Goal: Obtain resource: Obtain resource

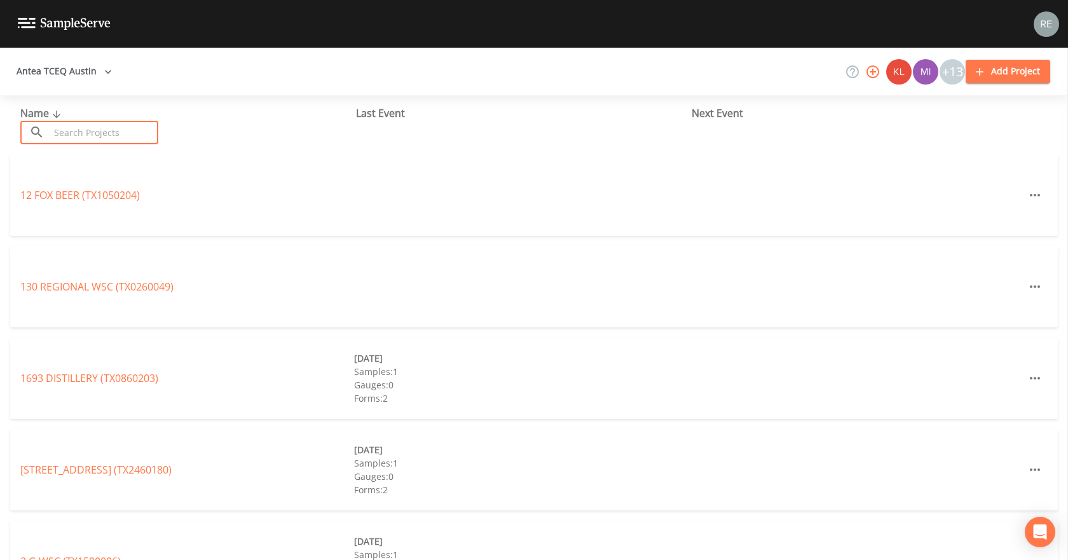
click at [96, 127] on input "text" at bounding box center [104, 133] width 109 height 24
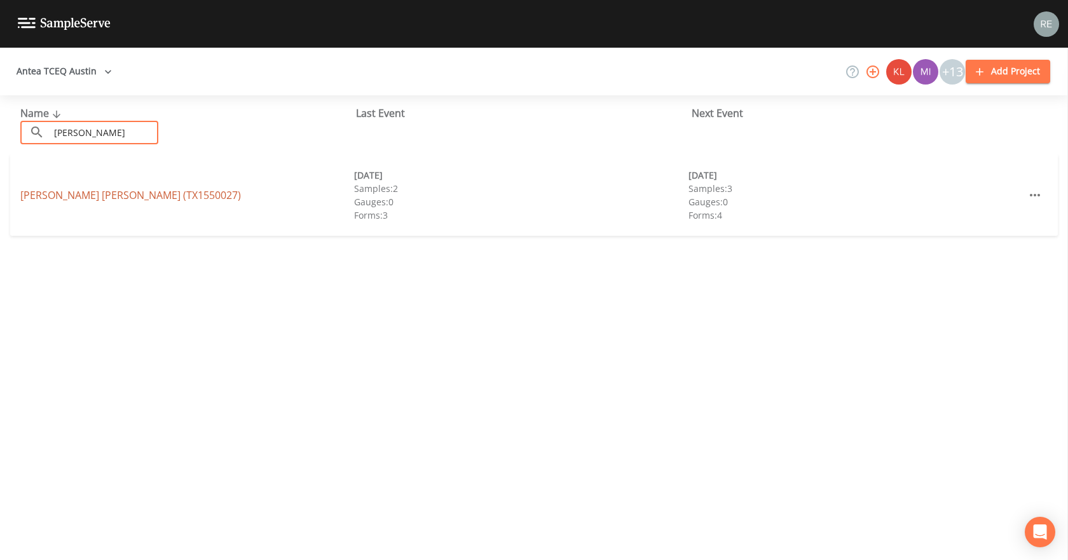
type input "[PERSON_NAME]"
click at [67, 190] on link "[PERSON_NAME] [PERSON_NAME] (TX1550027)" at bounding box center [130, 195] width 221 height 14
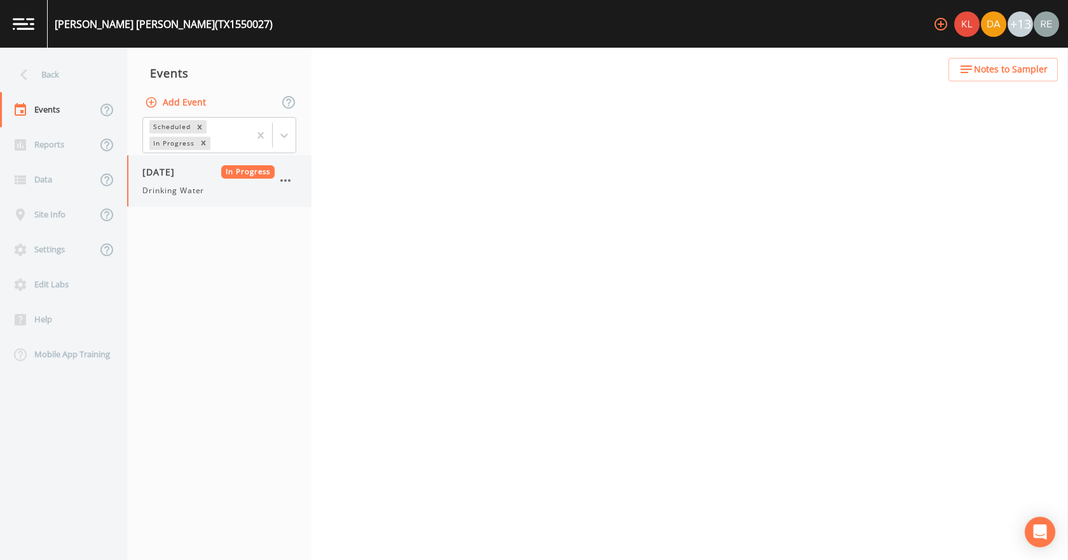
click at [174, 179] on div "[DATE] In Progress Drinking Water" at bounding box center [208, 180] width 132 height 31
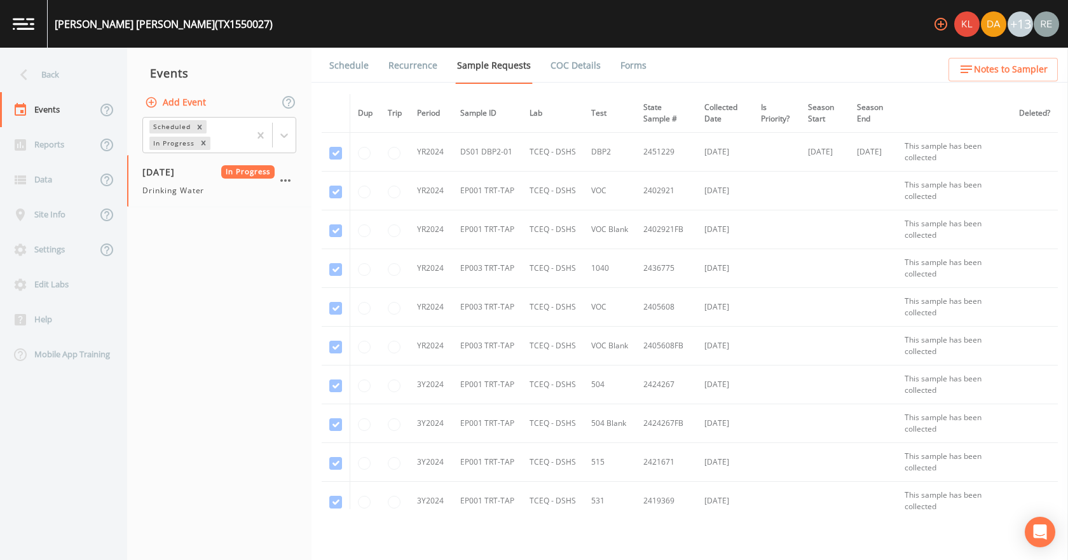
click at [619, 62] on link "Forms" at bounding box center [633, 66] width 30 height 36
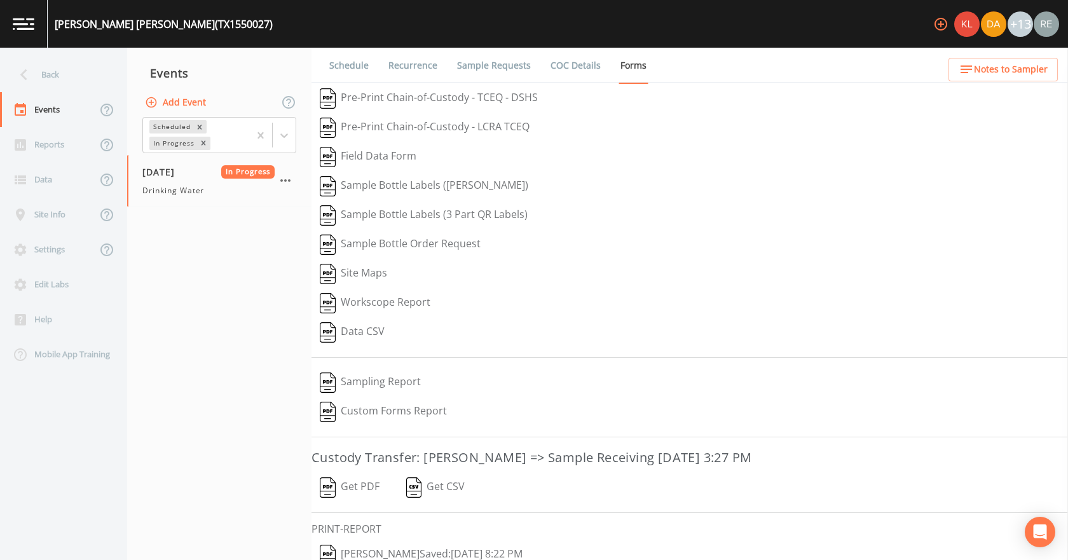
scroll to position [53, 0]
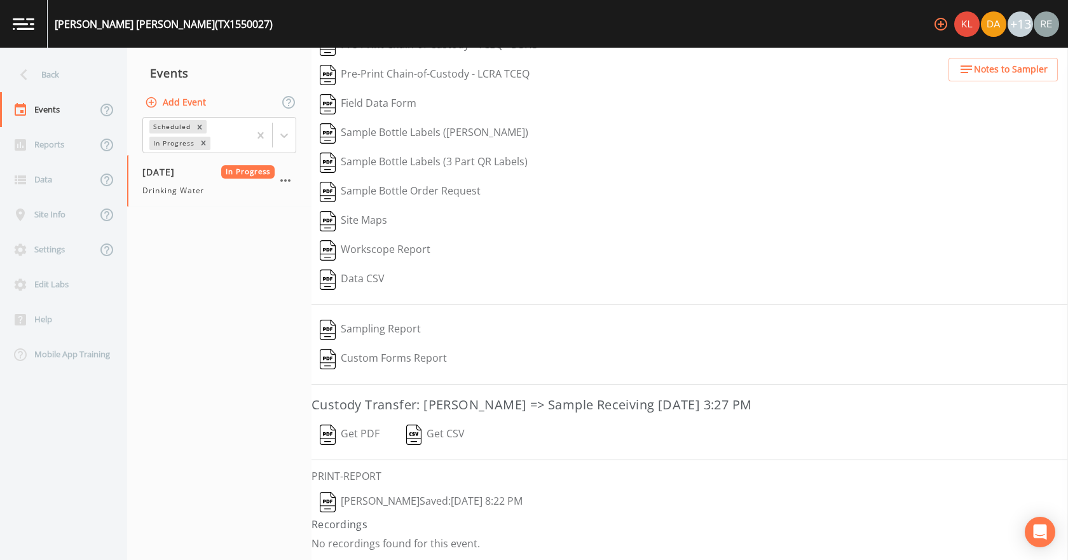
click at [374, 350] on button "[PERSON_NAME]  Saved: [DATE] 8:22 PM" at bounding box center [420, 502] width 219 height 29
click at [359, 350] on button "Get PDF" at bounding box center [349, 434] width 76 height 29
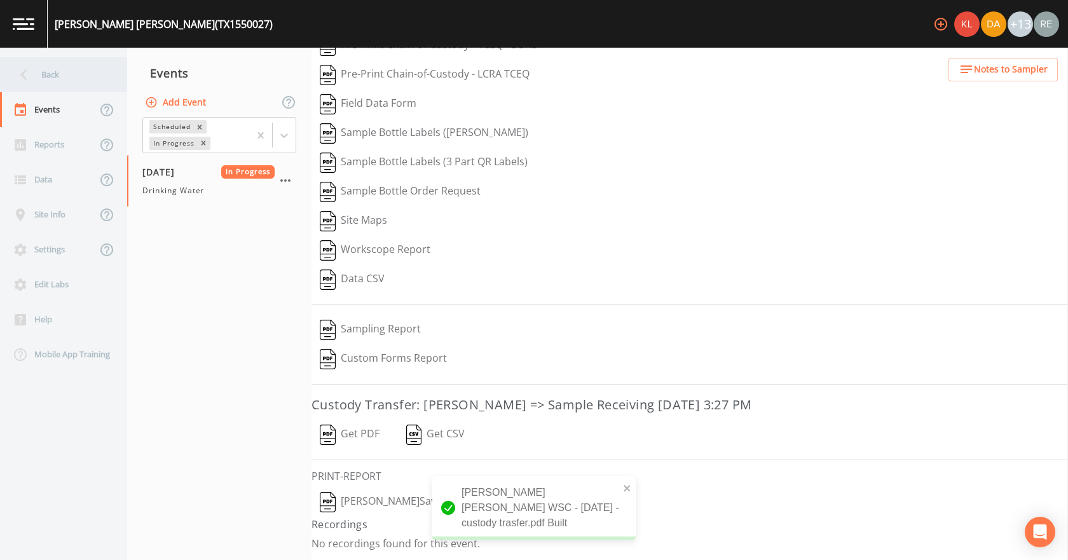
click at [74, 83] on div "Back" at bounding box center [57, 74] width 114 height 35
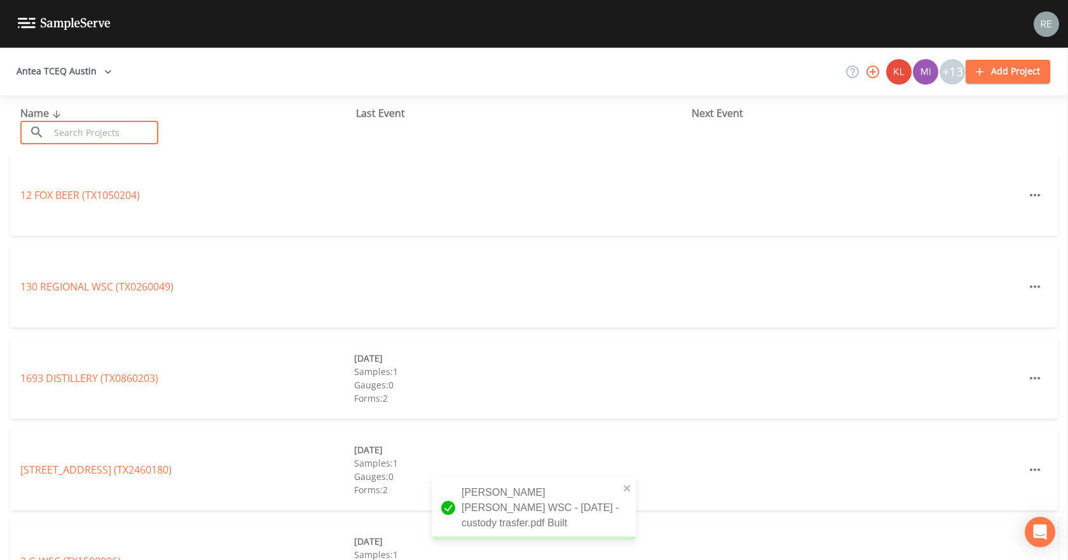
click at [107, 131] on input "text" at bounding box center [104, 133] width 109 height 24
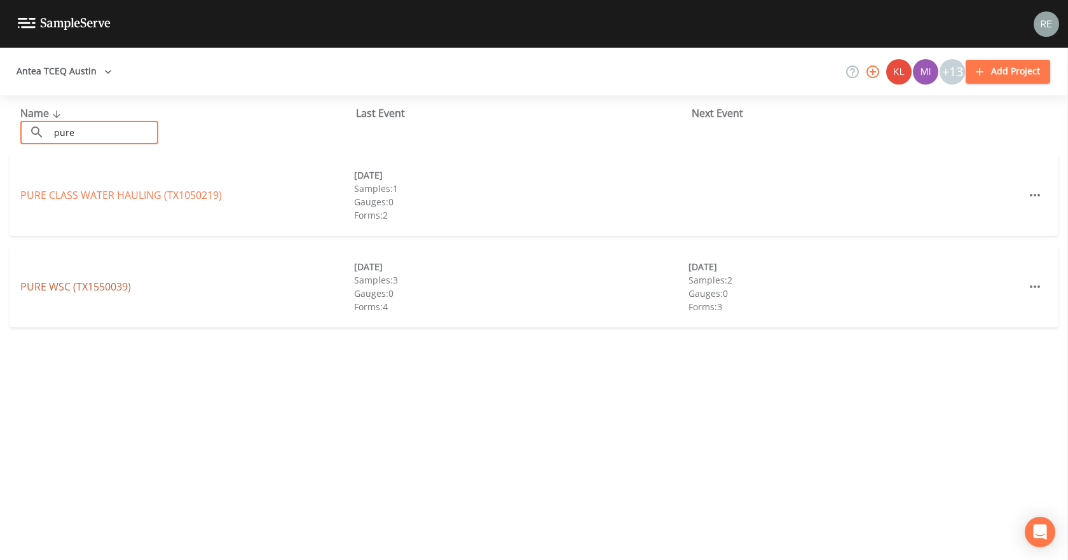
type input "pure"
click at [58, 286] on link "PURE WSC (TX1550039)" at bounding box center [75, 287] width 111 height 14
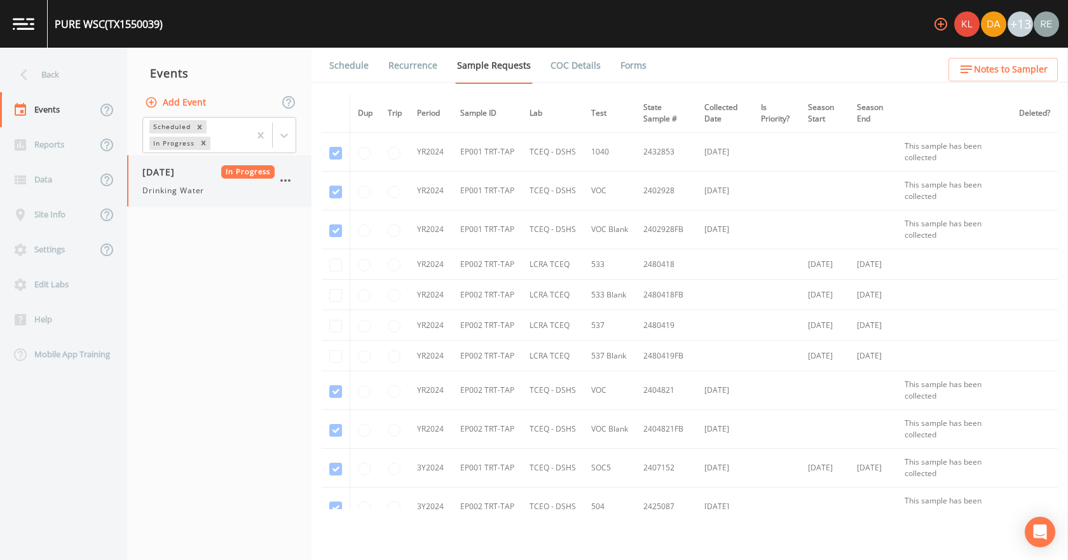
click at [148, 186] on span "Drinking Water" at bounding box center [173, 190] width 62 height 11
click at [620, 65] on link "Forms" at bounding box center [633, 66] width 30 height 36
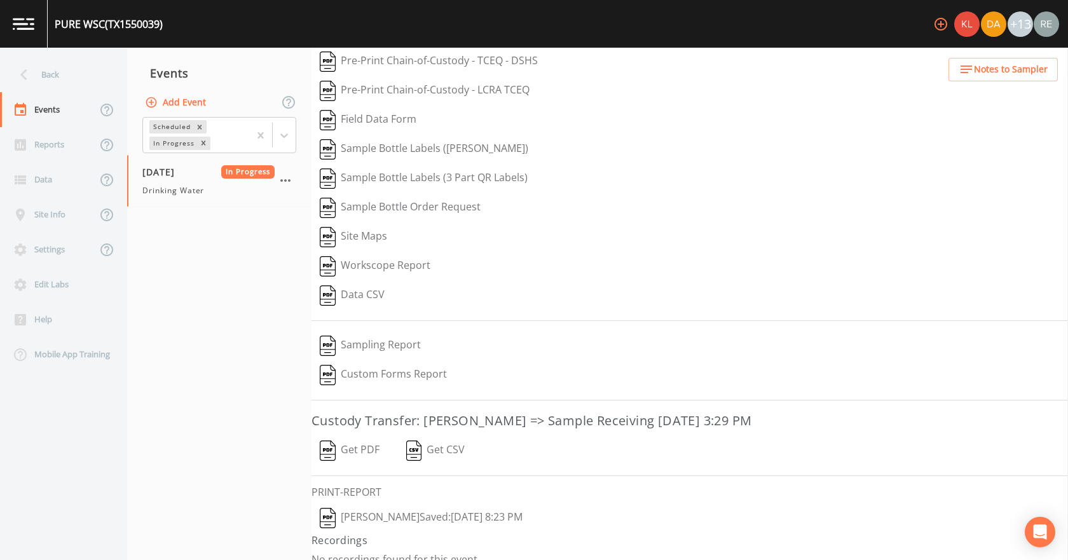
scroll to position [53, 0]
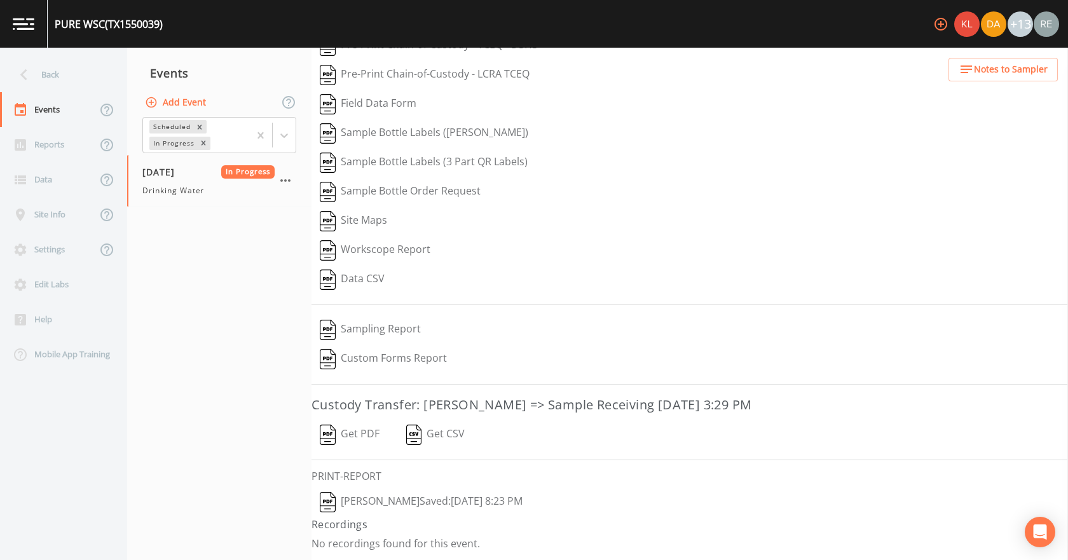
click at [383, 350] on button "[PERSON_NAME]  Saved: [DATE] 8:23 PM" at bounding box center [420, 502] width 219 height 29
click at [353, 350] on button "Get PDF" at bounding box center [349, 434] width 76 height 29
click at [81, 85] on div "Back" at bounding box center [57, 74] width 114 height 35
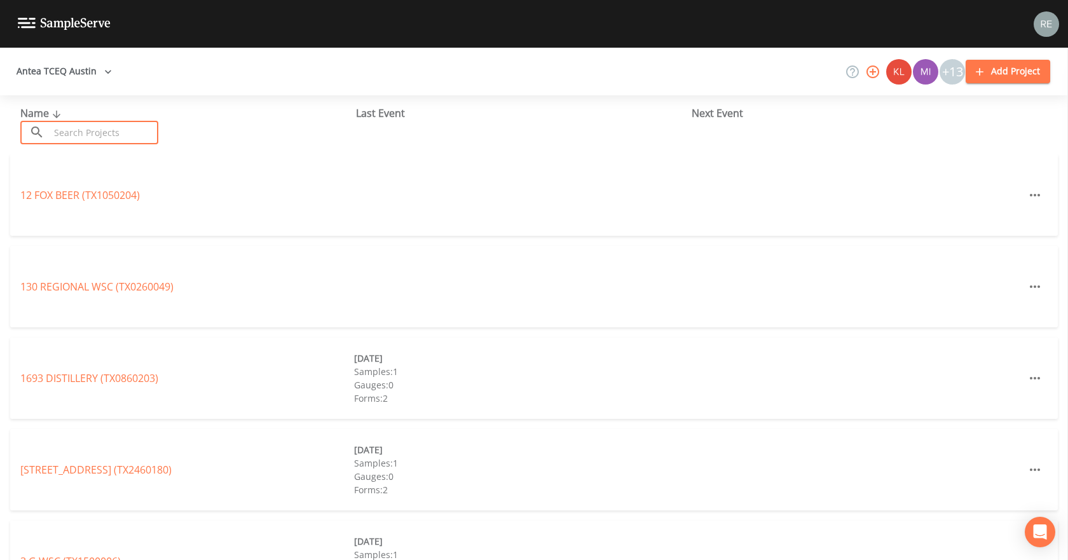
click at [99, 132] on input "text" at bounding box center [104, 133] width 109 height 24
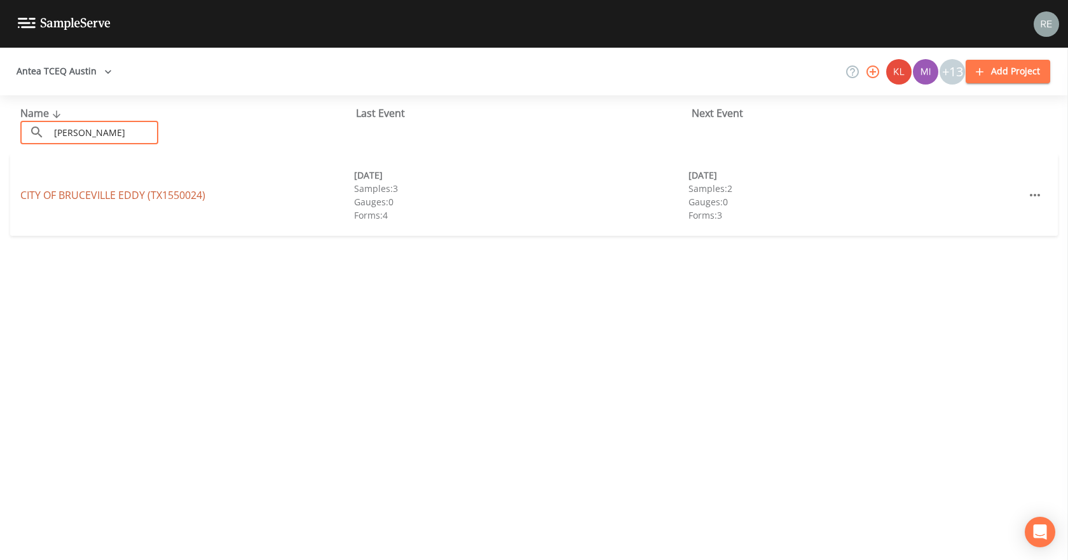
type input "[PERSON_NAME]"
click at [73, 199] on link "CITY OF BRUCEVILLE EDDY (TX1550024)" at bounding box center [112, 195] width 185 height 14
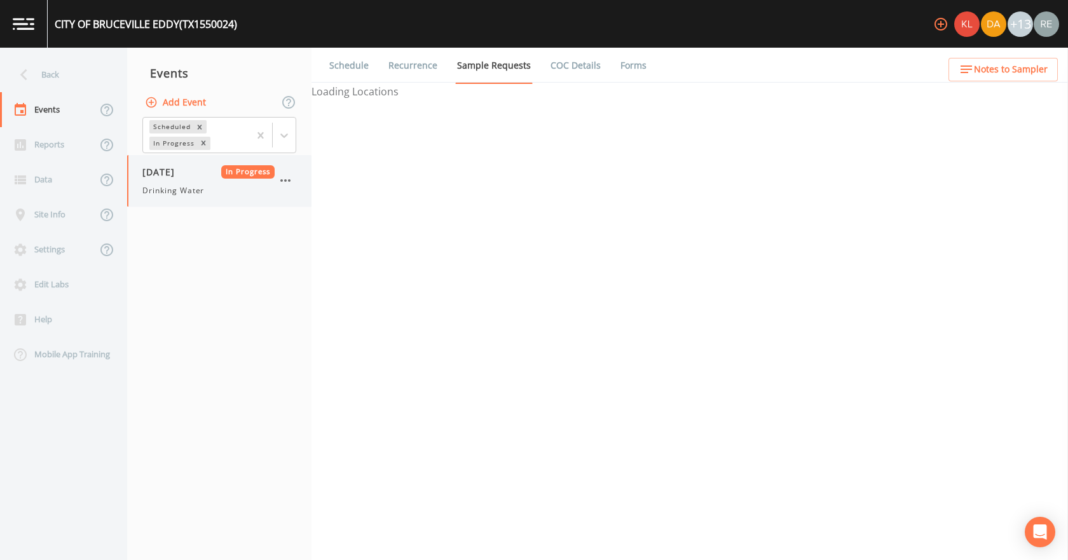
click at [186, 183] on div "[DATE] In Progress Drinking Water" at bounding box center [208, 180] width 132 height 31
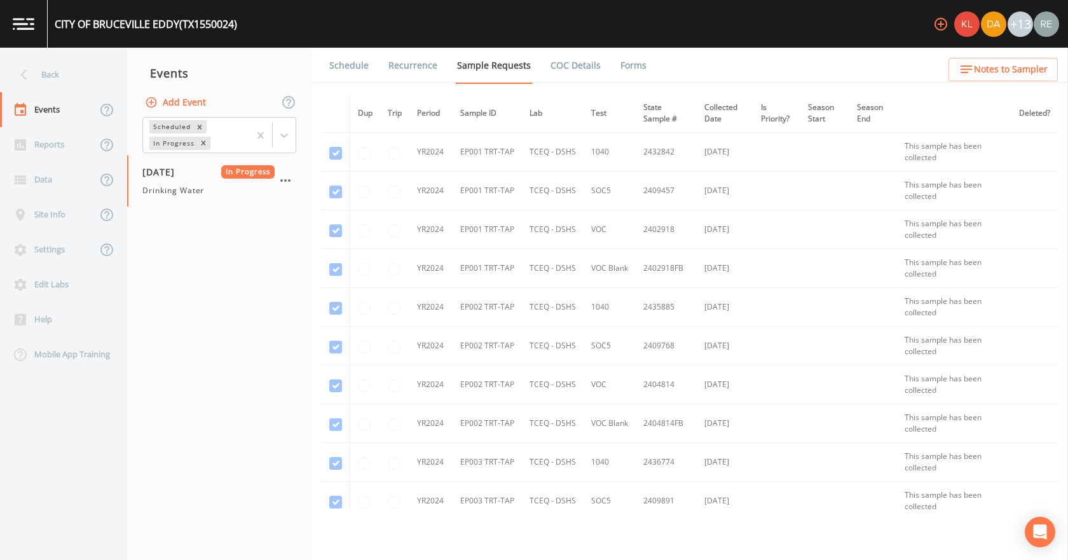
click at [622, 68] on link "Forms" at bounding box center [633, 66] width 30 height 36
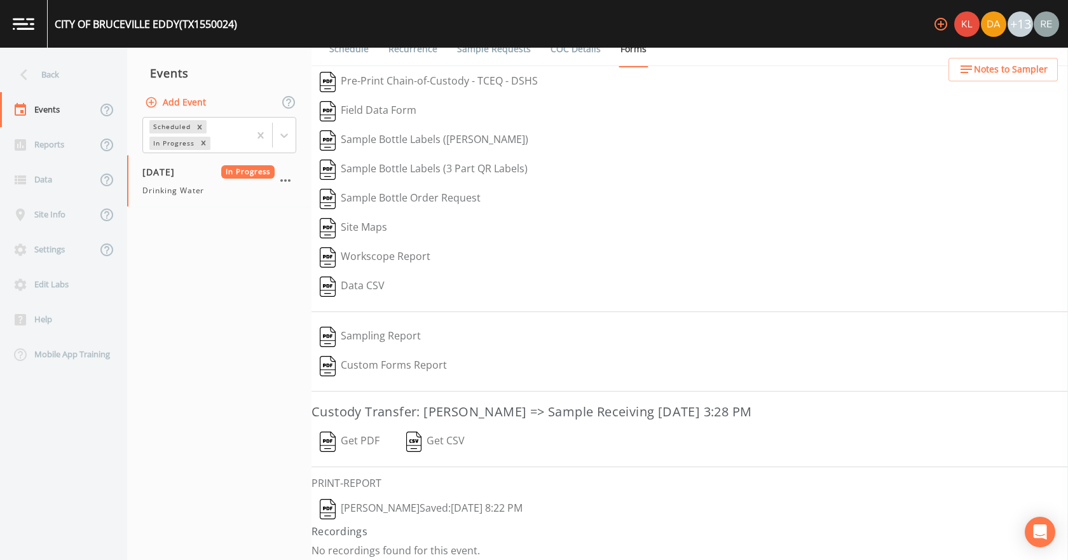
scroll to position [24, 0]
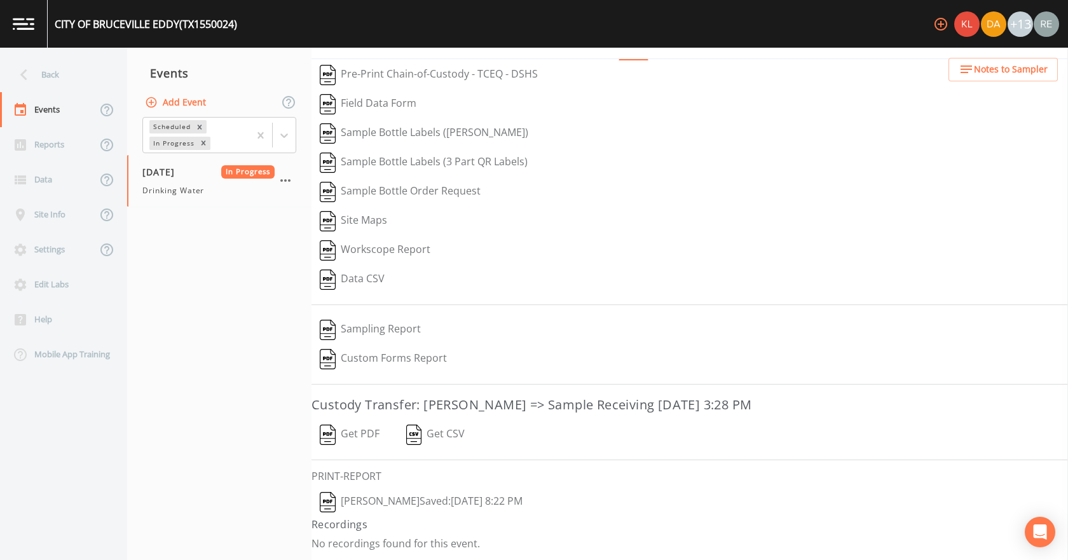
click at [374, 350] on button "[PERSON_NAME]  Saved: [DATE] 8:22 PM" at bounding box center [420, 502] width 219 height 29
click at [365, 350] on button "Get PDF" at bounding box center [349, 434] width 76 height 29
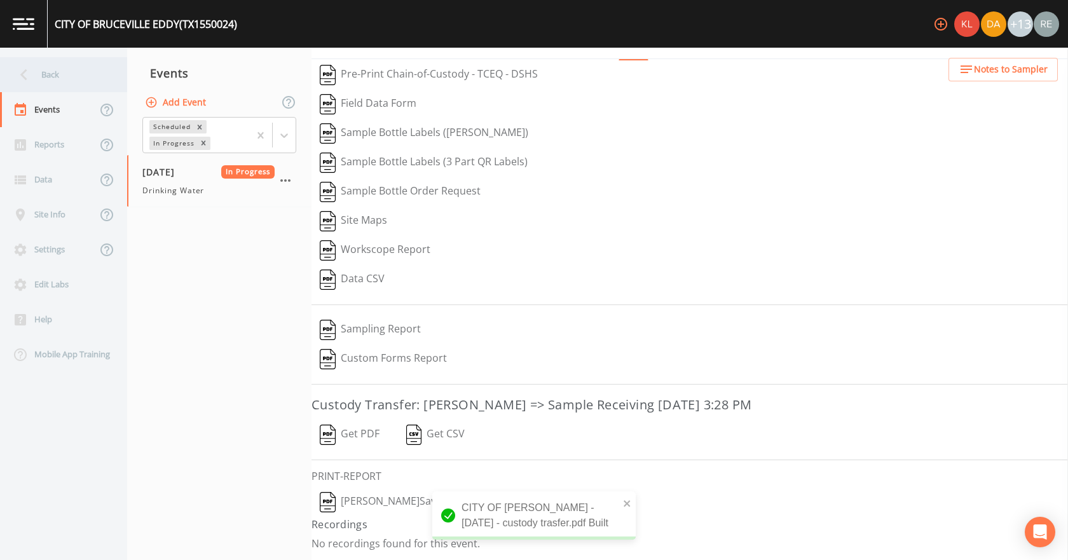
click at [44, 67] on div "Back" at bounding box center [57, 74] width 114 height 35
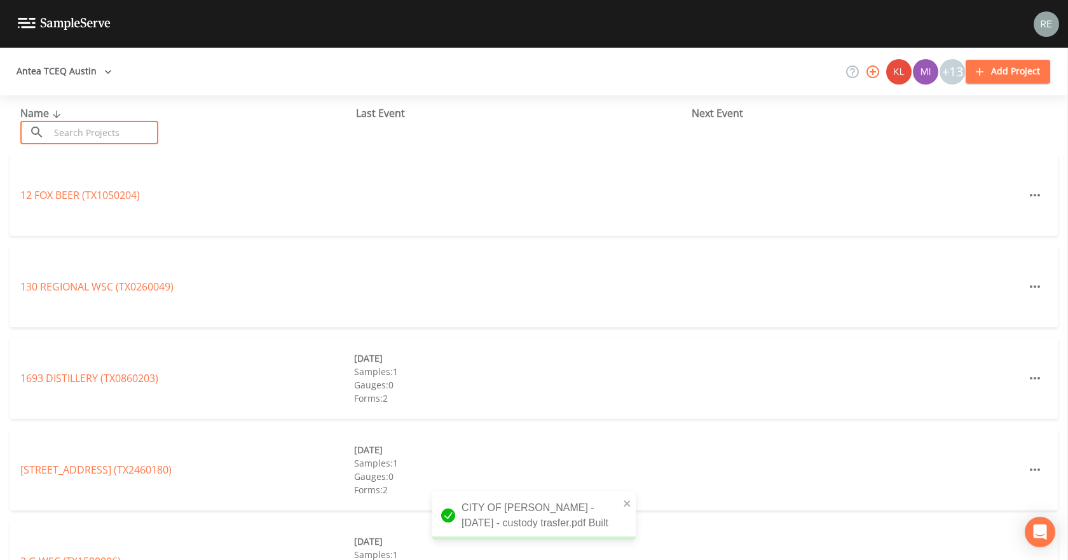
click at [74, 128] on input "text" at bounding box center [104, 133] width 109 height 24
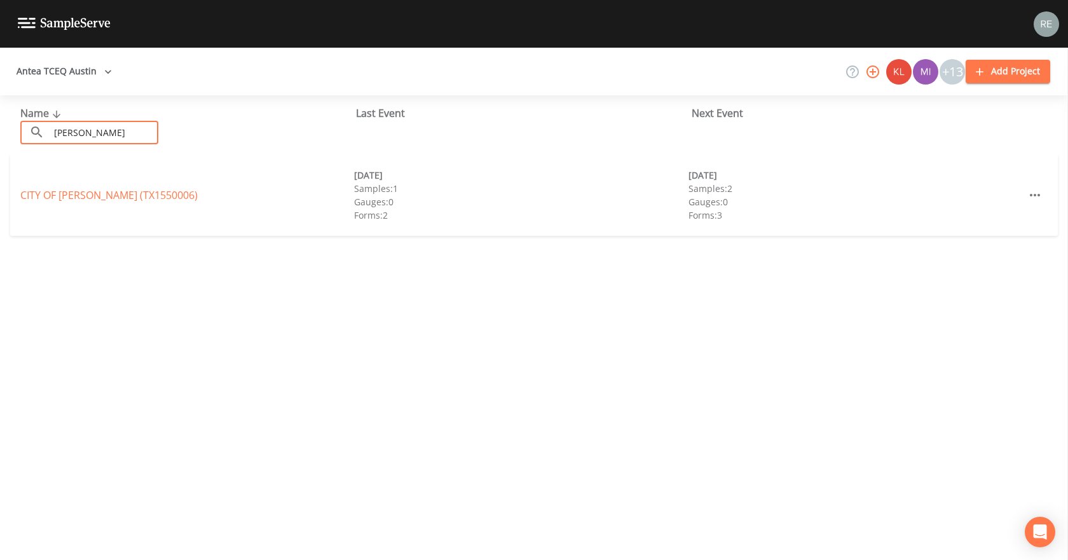
type input "[PERSON_NAME]"
click at [66, 188] on div "CITY OF [GEOGRAPHIC_DATA] (TX1550006)" at bounding box center [187, 195] width 334 height 15
click at [66, 191] on link "CITY OF [GEOGRAPHIC_DATA] (TX1550006)" at bounding box center [108, 195] width 177 height 14
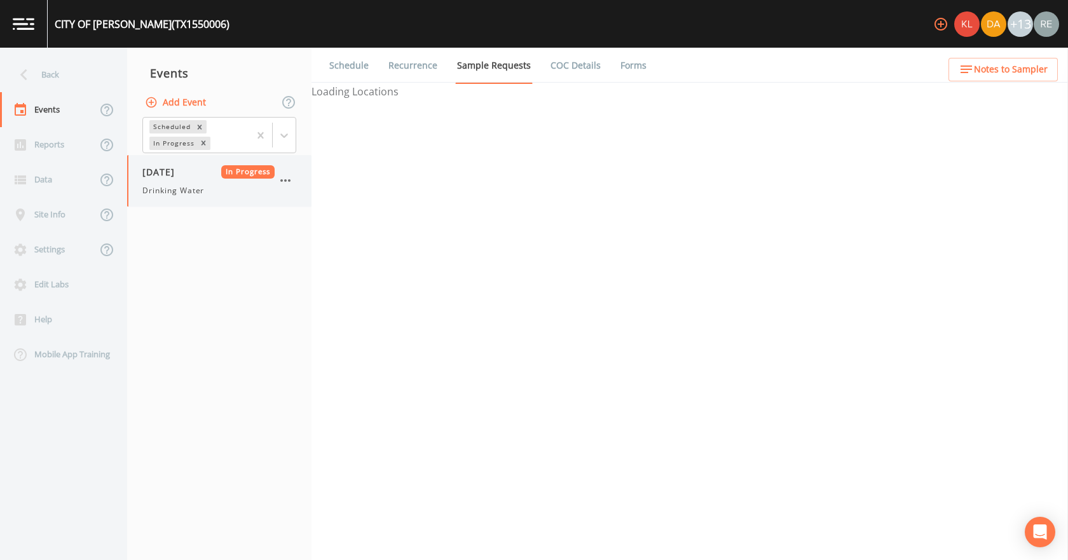
click at [197, 183] on div "[DATE] In Progress Drinking Water" at bounding box center [208, 180] width 132 height 31
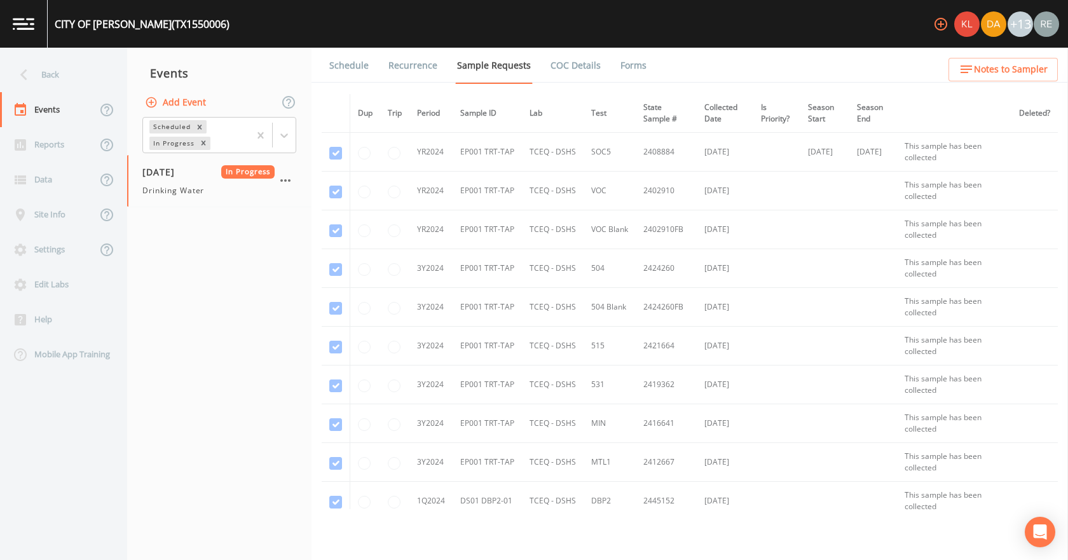
click at [635, 64] on link "Forms" at bounding box center [633, 66] width 30 height 36
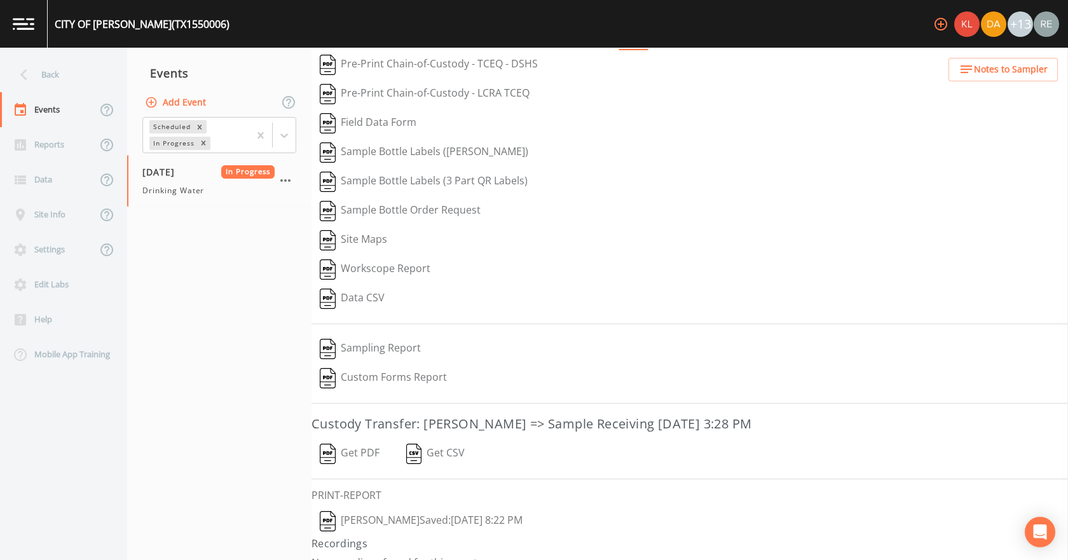
scroll to position [53, 0]
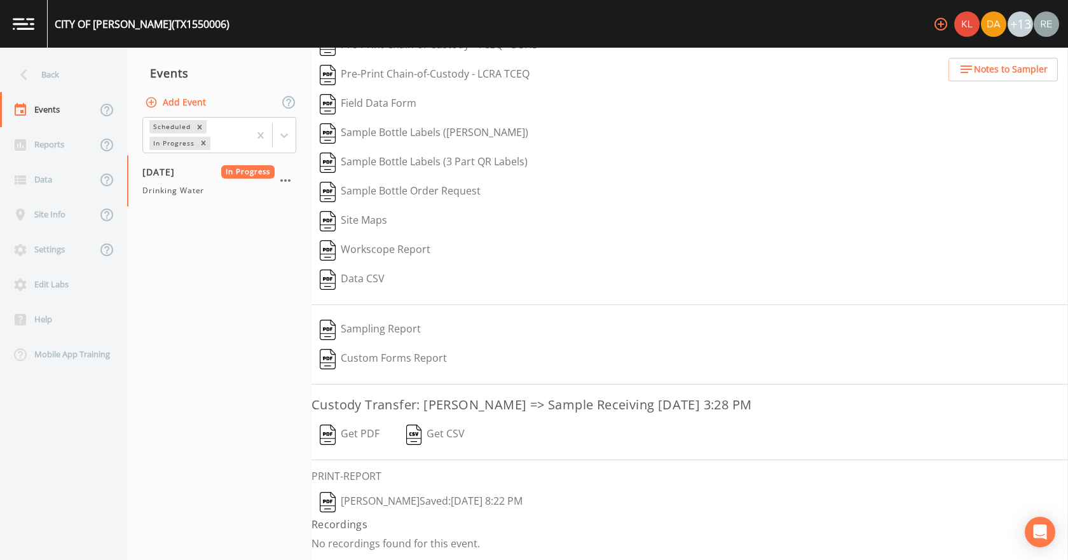
click at [353, 350] on button "[PERSON_NAME]  Saved: [DATE] 8:22 PM" at bounding box center [420, 502] width 219 height 29
click at [371, 350] on button "Get PDF" at bounding box center [349, 434] width 76 height 29
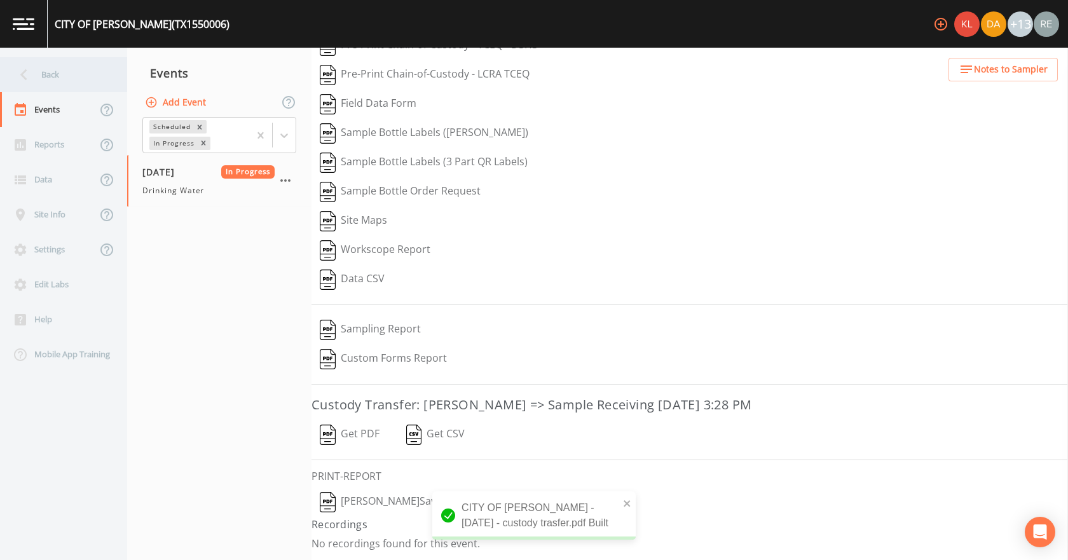
click at [39, 71] on div "Back" at bounding box center [57, 74] width 114 height 35
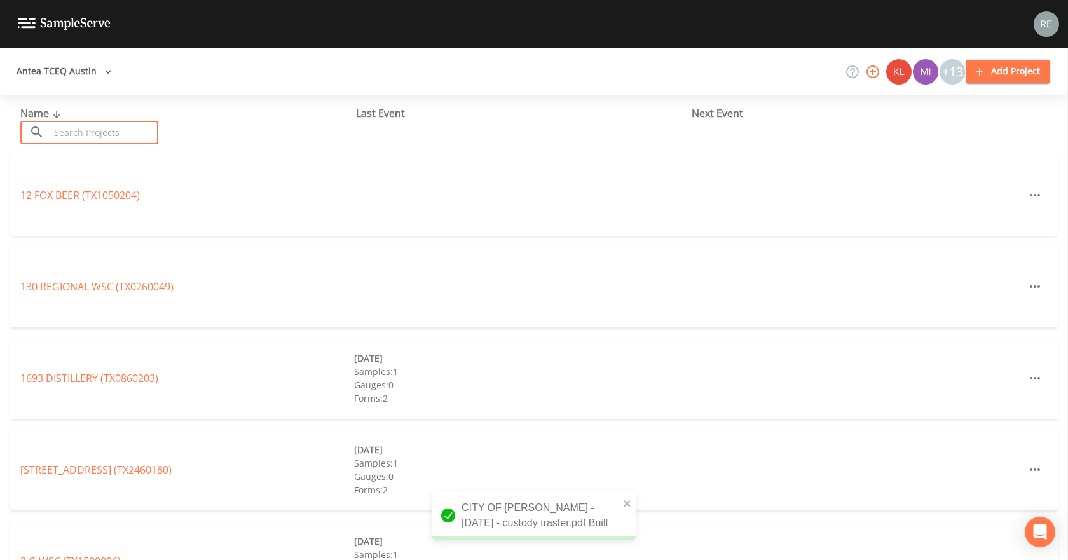
click at [60, 125] on input "text" at bounding box center [104, 133] width 109 height 24
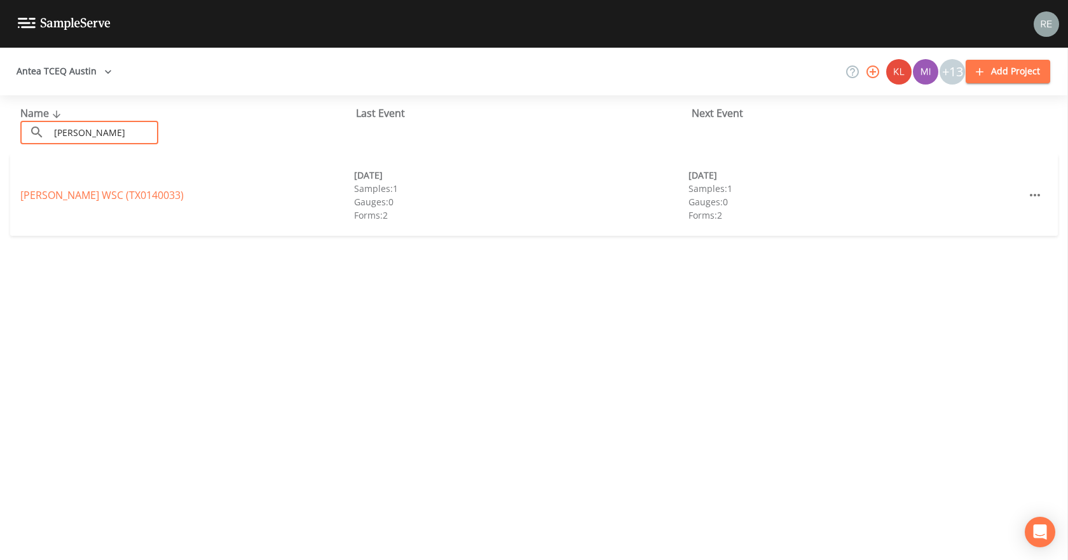
type input "[PERSON_NAME]"
click at [67, 195] on link "[PERSON_NAME] WSC (TX0140033)" at bounding box center [101, 195] width 163 height 14
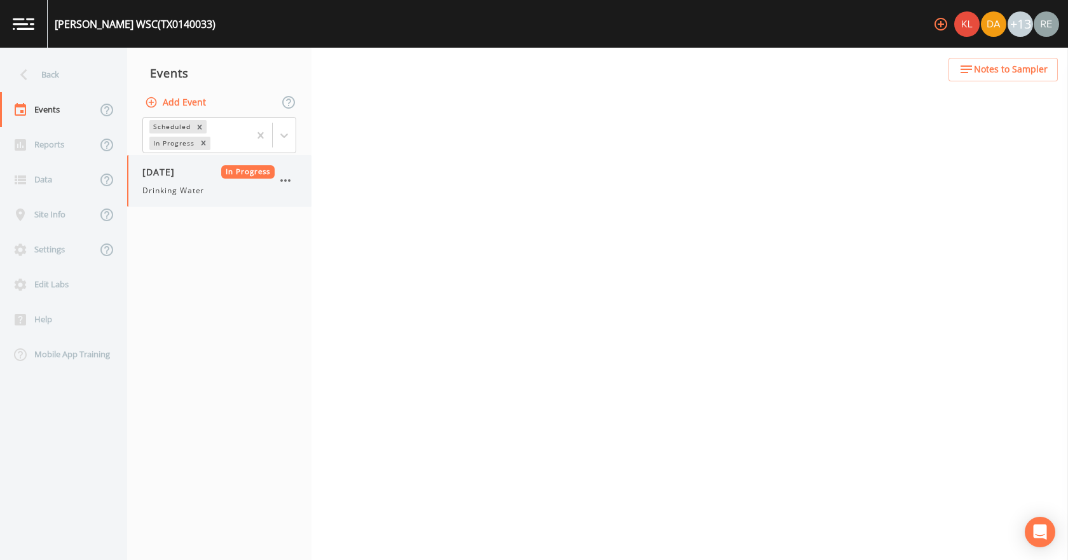
click at [144, 168] on span "[DATE]" at bounding box center [162, 171] width 41 height 13
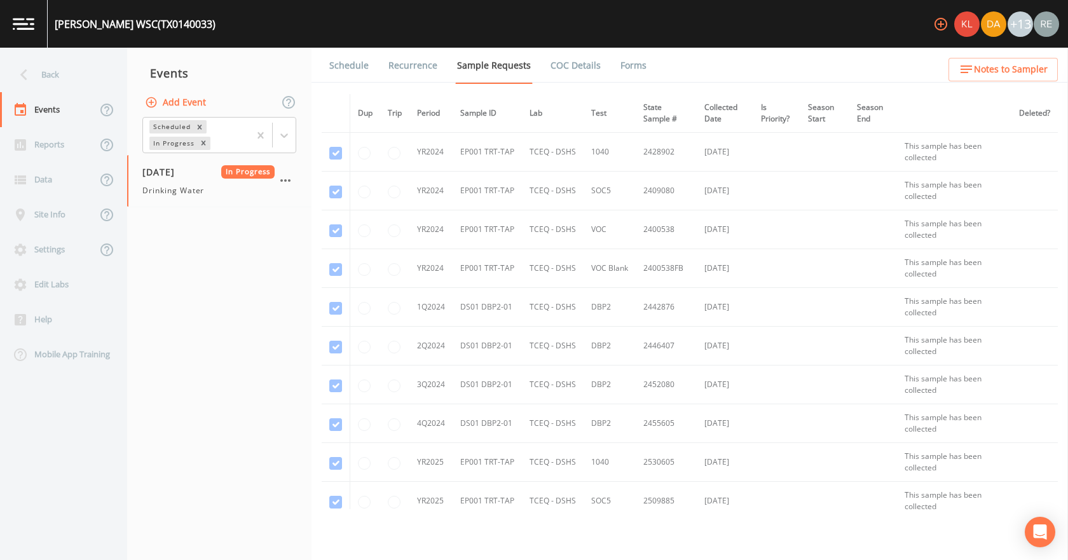
click at [606, 70] on li "Forms" at bounding box center [626, 66] width 46 height 36
click at [618, 64] on link "Forms" at bounding box center [633, 66] width 30 height 36
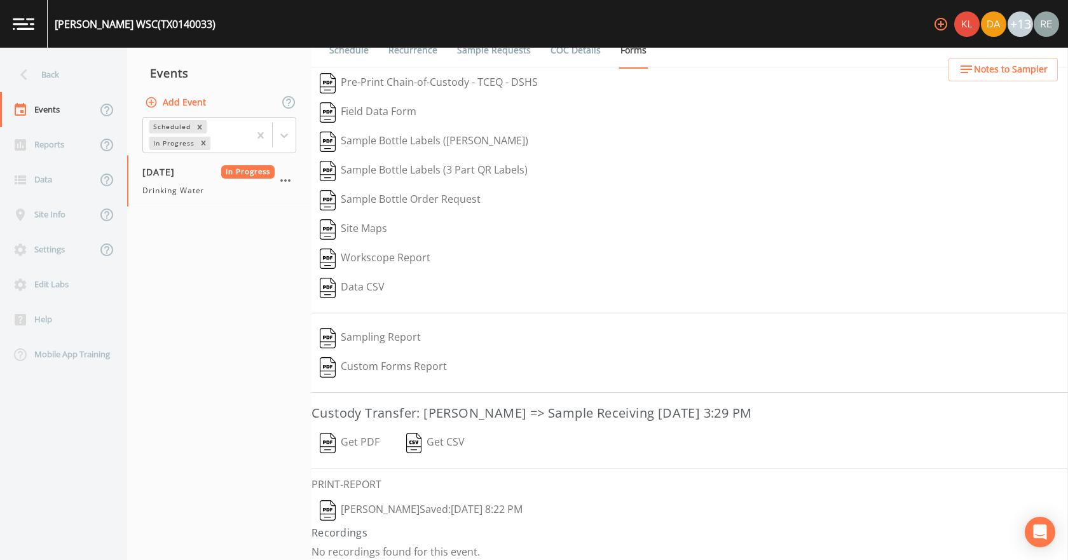
scroll to position [24, 0]
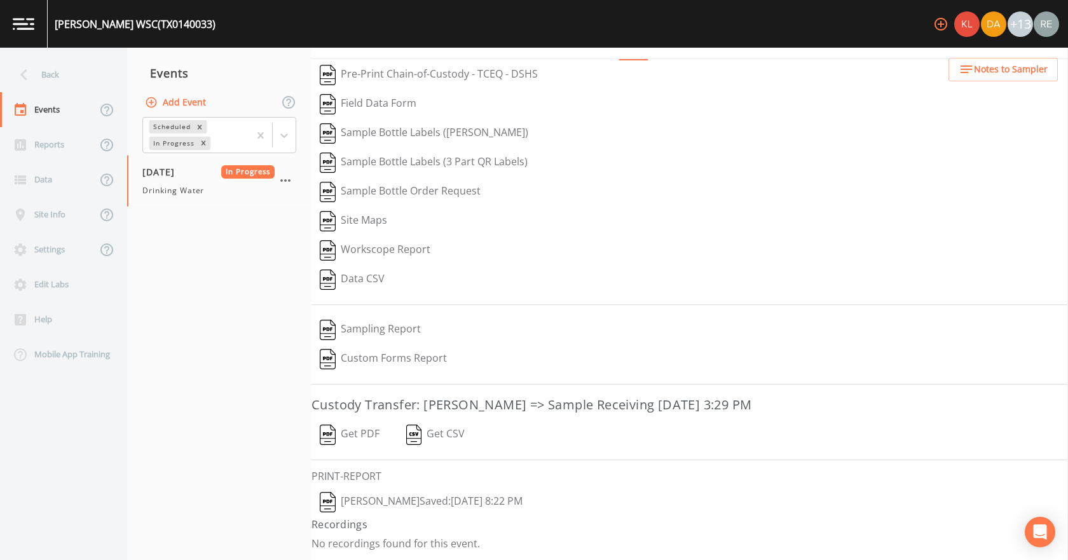
click at [430, 350] on button "[PERSON_NAME]  Saved: [DATE] 8:22 PM" at bounding box center [420, 502] width 219 height 29
click at [352, 350] on button "Get PDF" at bounding box center [349, 434] width 76 height 29
